Goal: Communication & Community: Answer question/provide support

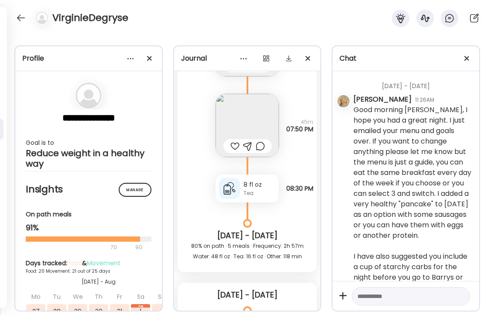
scroll to position [28105, 0]
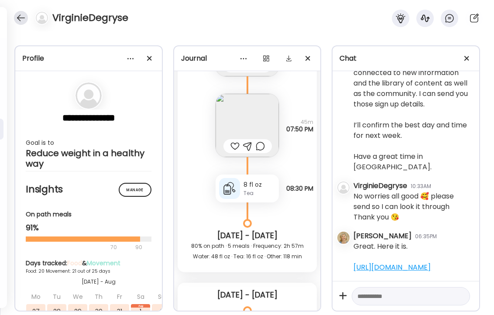
click at [21, 17] on div at bounding box center [21, 18] width 14 height 14
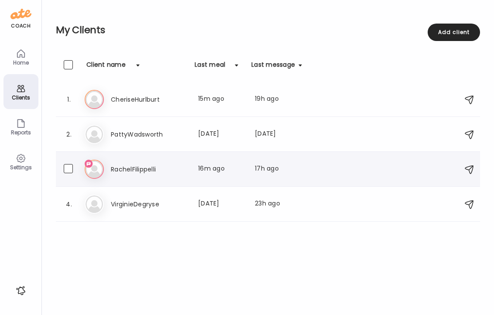
click at [129, 168] on h3 "RachelFilippelli" at bounding box center [149, 169] width 77 height 10
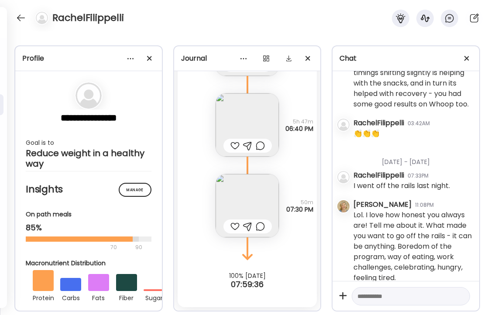
scroll to position [28496, 0]
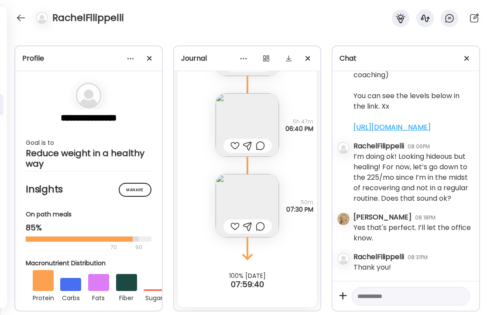
click at [401, 294] on textarea at bounding box center [402, 296] width 91 height 10
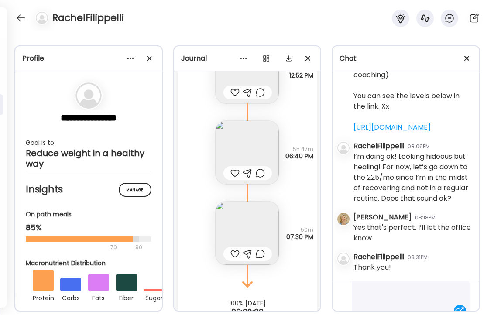
scroll to position [163, 0]
drag, startPoint x: 417, startPoint y: 290, endPoint x: 419, endPoint y: 303, distance: 13.3
click at [419, 303] on textarea "**********" at bounding box center [402, 221] width 91 height 189
type textarea "**********"
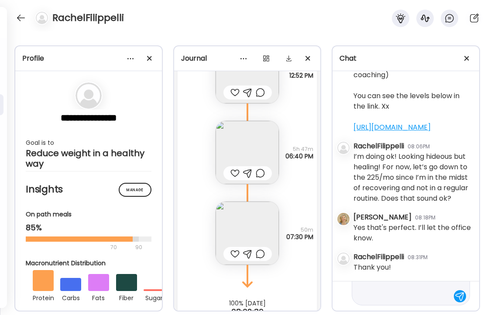
click at [460, 295] on div at bounding box center [460, 296] width 12 height 12
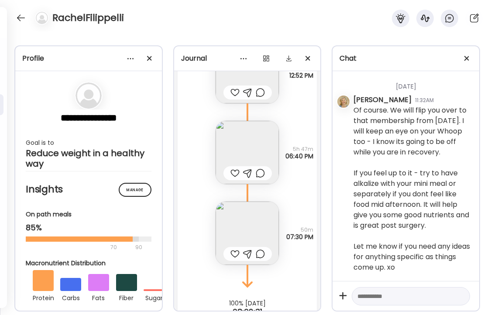
scroll to position [28705, 0]
click at [233, 252] on div at bounding box center [234, 254] width 9 height 10
click at [234, 172] on div at bounding box center [234, 173] width 9 height 10
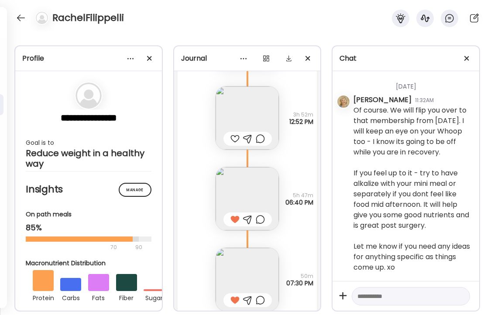
scroll to position [8952, 0]
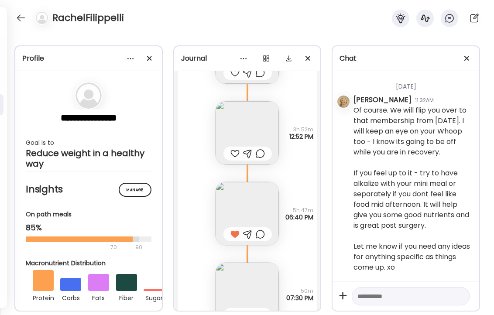
click at [234, 153] on div at bounding box center [234, 153] width 9 height 10
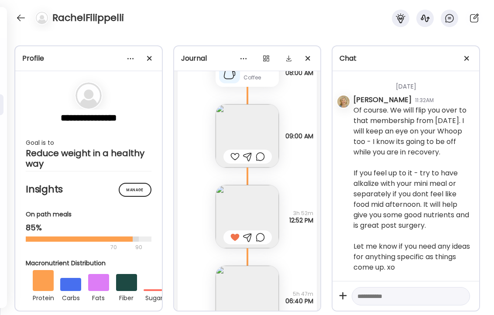
scroll to position [8866, 0]
click at [234, 158] on div at bounding box center [234, 159] width 9 height 10
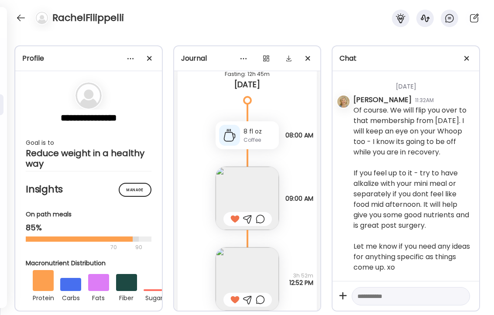
scroll to position [8789, 0]
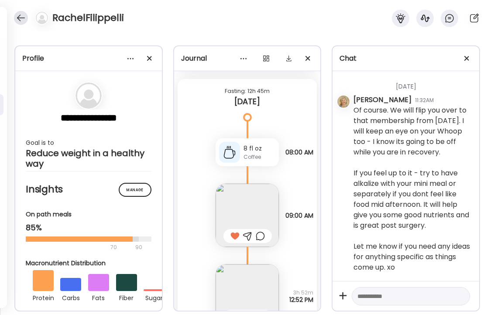
click at [20, 15] on div at bounding box center [21, 18] width 14 height 14
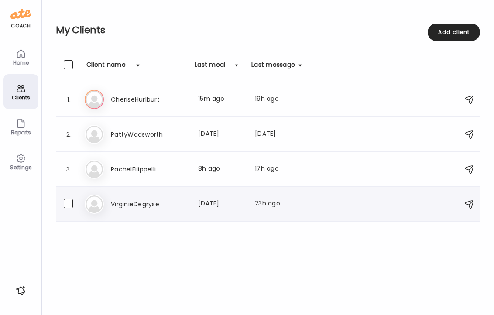
click at [141, 203] on h3 "VirginieDegryse" at bounding box center [149, 204] width 77 height 10
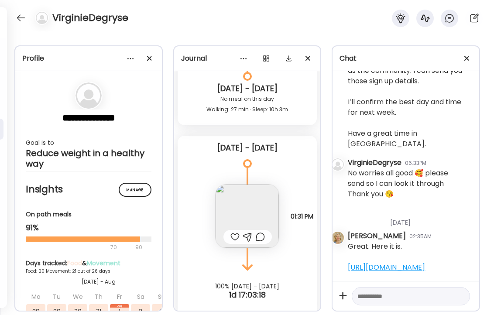
scroll to position [27942, 6]
